Goal: Information Seeking & Learning: Learn about a topic

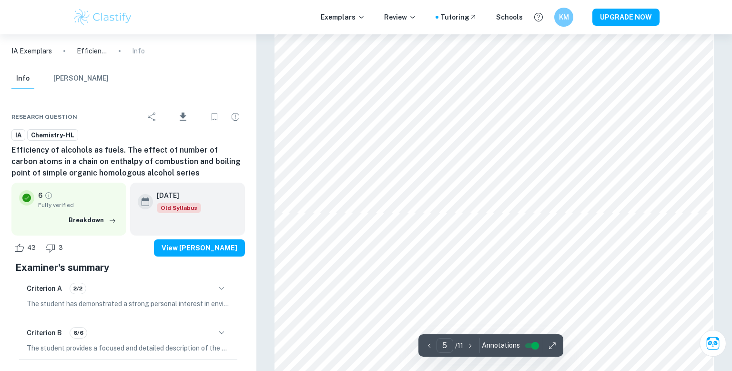
scroll to position [2795, 0]
type input "11"
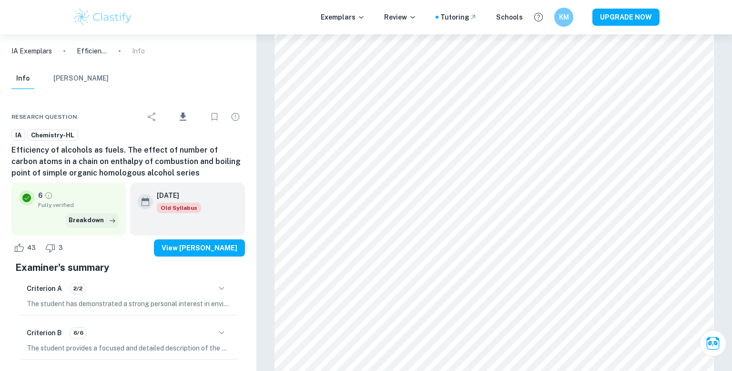
click at [91, 217] on button "Breakdown" at bounding box center [92, 220] width 52 height 14
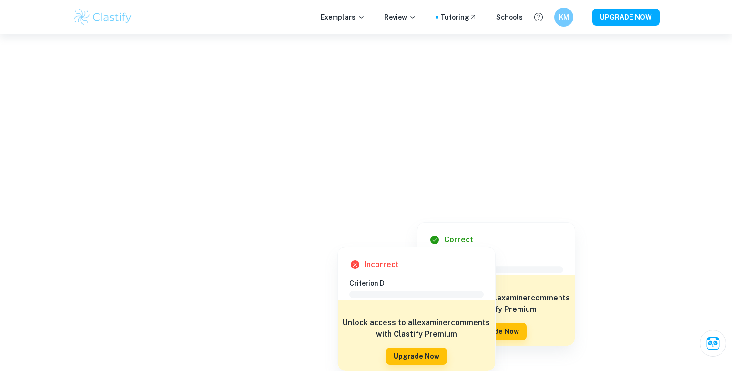
scroll to position [5934, 0]
type input "11"
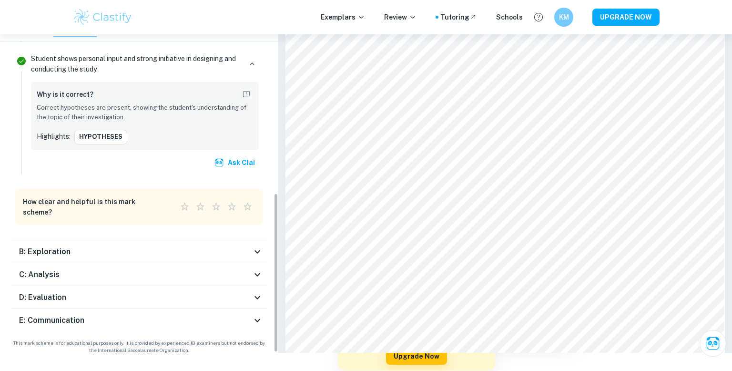
scroll to position [371, 0]
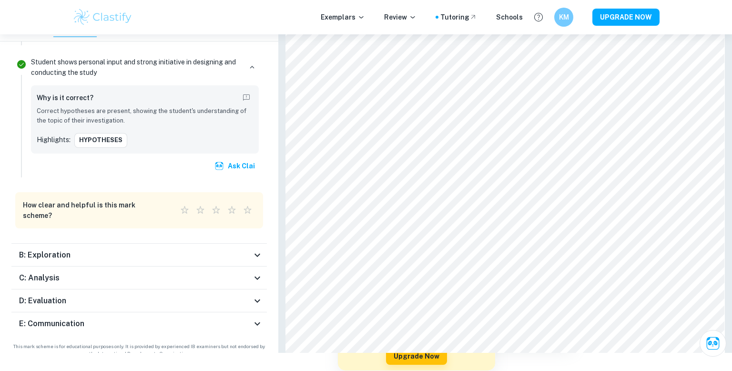
click at [166, 261] on div "B: Exploration" at bounding box center [135, 254] width 233 height 11
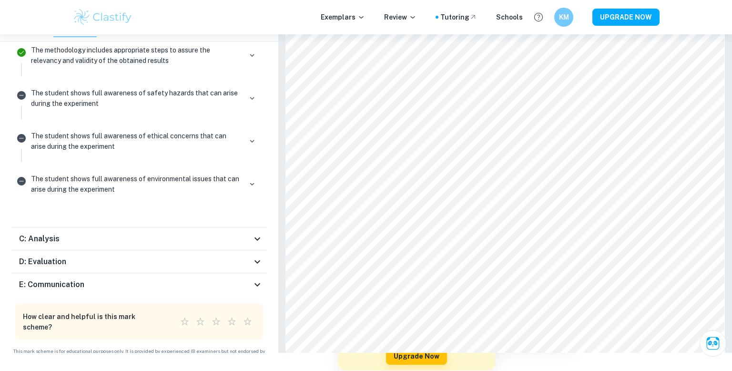
click at [167, 245] on div "C: Analysis" at bounding box center [135, 238] width 233 height 11
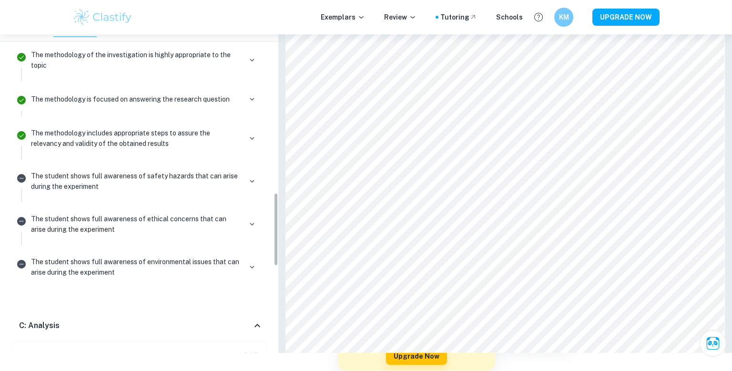
scroll to position [806, 0]
click at [24, 227] on icon "Not relevant" at bounding box center [21, 222] width 9 height 9
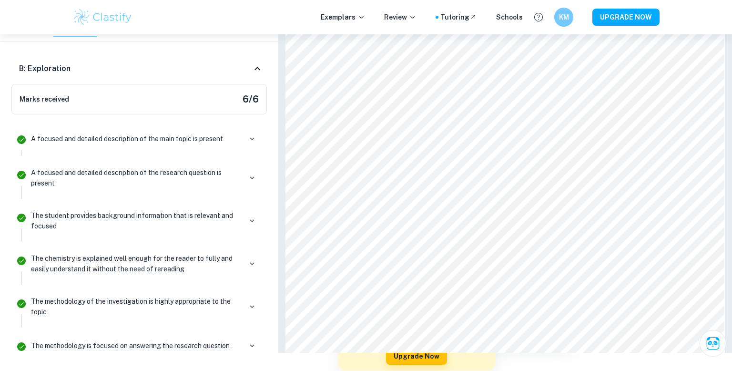
scroll to position [563, 0]
